Goal: Task Accomplishment & Management: Complete application form

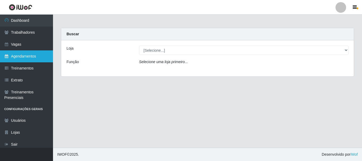
click at [24, 55] on link "Agendamentos" at bounding box center [26, 56] width 53 height 12
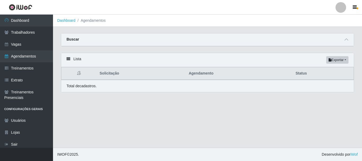
click at [65, 60] on div "Lista Exportar PDF Excel" at bounding box center [207, 60] width 292 height 14
click at [69, 58] on icon at bounding box center [68, 59] width 4 height 4
click at [81, 43] on div "Buscar" at bounding box center [207, 39] width 292 height 13
click at [67, 60] on icon at bounding box center [68, 59] width 4 height 4
click at [347, 41] on icon at bounding box center [346, 40] width 4 height 4
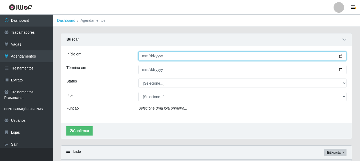
click at [341, 56] on input "Início em" at bounding box center [242, 55] width 208 height 9
type input "[DATE]"
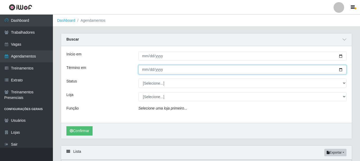
click at [340, 69] on input "Término em" at bounding box center [242, 69] width 208 height 9
type input "[DATE]"
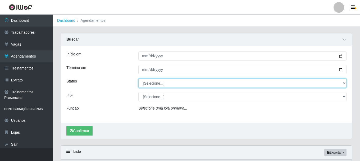
click at [247, 84] on select "[Selecione...] AGENDADO AGUARDANDO LIBERAR EM ANDAMENTO EM REVISÃO FINALIZADO C…" at bounding box center [242, 82] width 208 height 9
select select "AGENDADO"
click at [138, 79] on select "[Selecione...] AGENDADO AGUARDANDO LIBERAR EM ANDAMENTO EM REVISÃO FINALIZADO C…" at bounding box center [242, 82] width 208 height 9
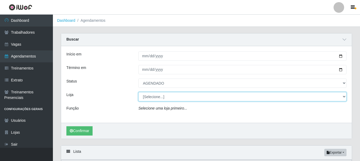
click at [170, 98] on select "[Selecione...] SuperFácil Atacado - [PERSON_NAME]" at bounding box center [242, 96] width 208 height 9
select select "399"
click at [138, 92] on select "[Selecione...] SuperFácil Atacado - [PERSON_NAME]" at bounding box center [242, 96] width 208 height 9
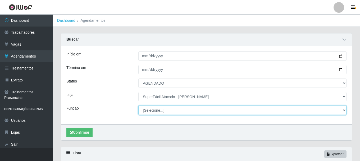
click at [170, 108] on select "[Selecione...] Embalador Embalador + Embalador ++ Operador de Caixa Operador de…" at bounding box center [242, 109] width 208 height 9
click at [138, 106] on select "[Selecione...] Embalador Embalador + Embalador ++ Operador de Caixa Operador de…" at bounding box center [242, 109] width 208 height 9
click at [158, 114] on select "[Selecione...] Embalador Embalador + Embalador ++ Operador de Caixa Operador de…" at bounding box center [242, 109] width 208 height 9
select select "72"
click at [138, 106] on select "[Selecione...] Embalador Embalador + Embalador ++ Operador de Caixa Operador de…" at bounding box center [242, 109] width 208 height 9
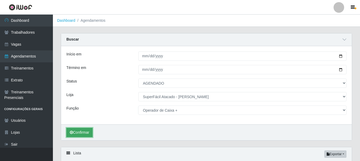
click at [87, 133] on button "Confirmar" at bounding box center [79, 132] width 26 height 9
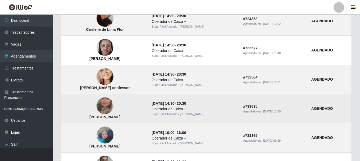
scroll to position [144, 0]
